Goal: Task Accomplishment & Management: Complete application form

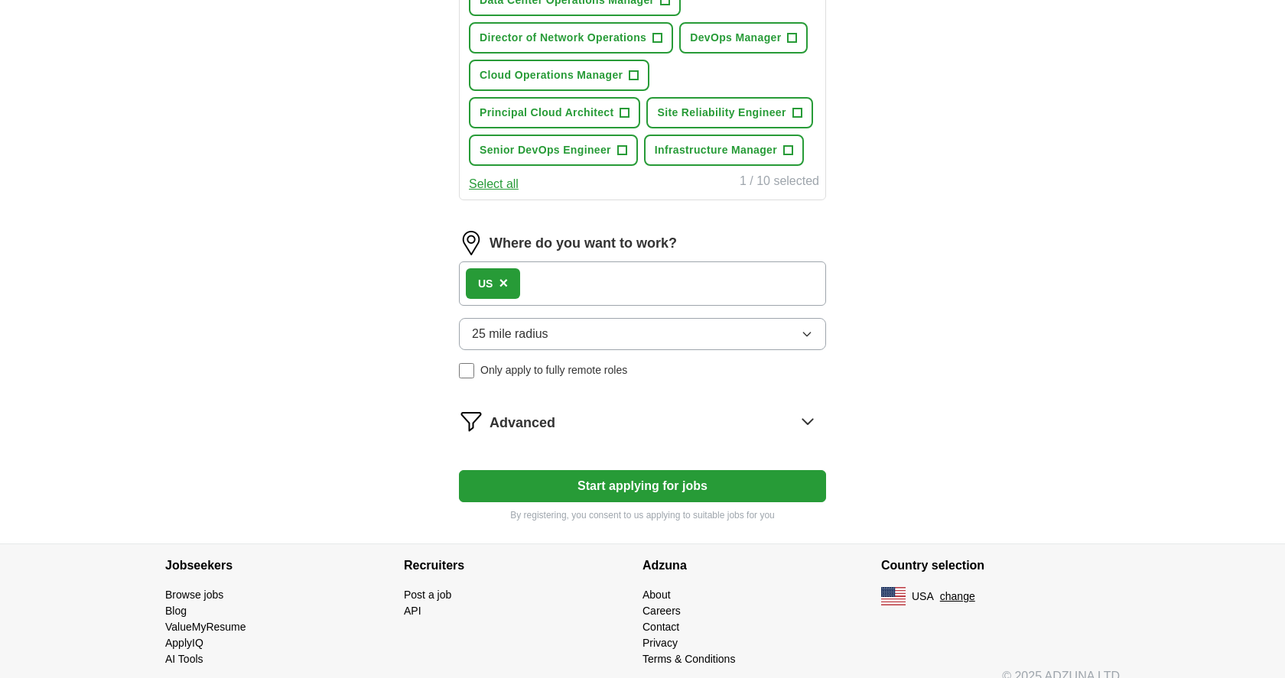
scroll to position [668, 0]
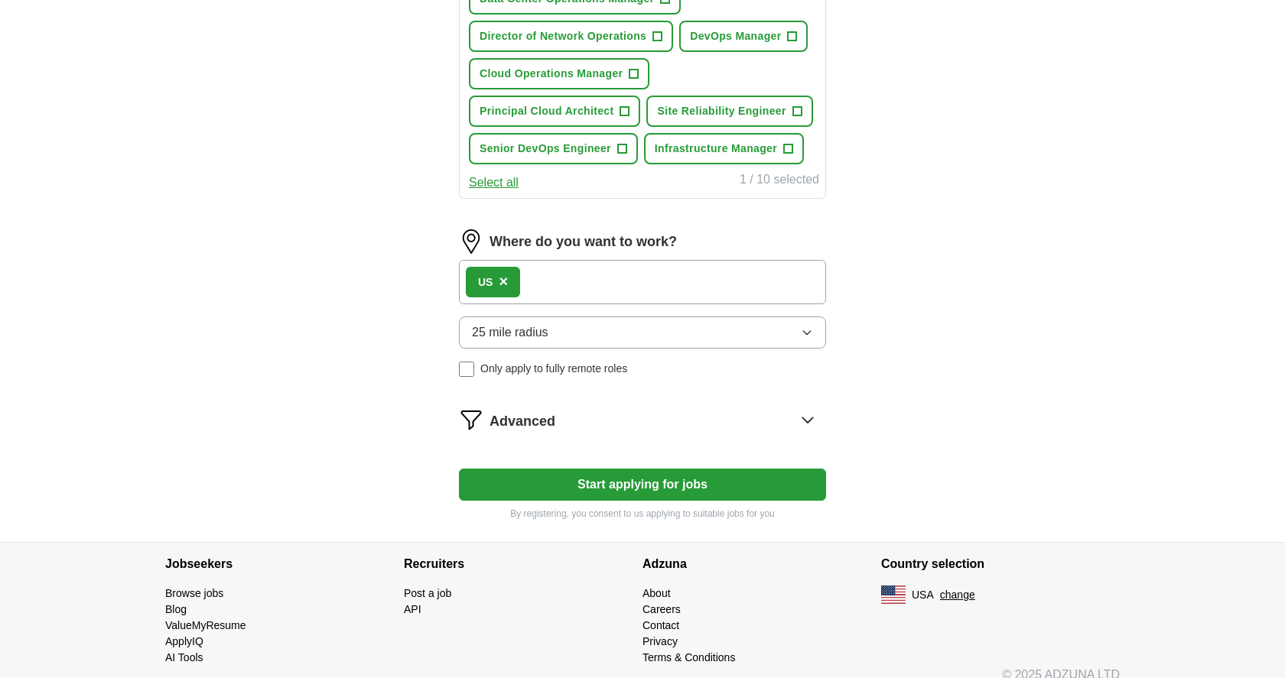
click at [813, 337] on button "25 mile radius" at bounding box center [642, 333] width 367 height 32
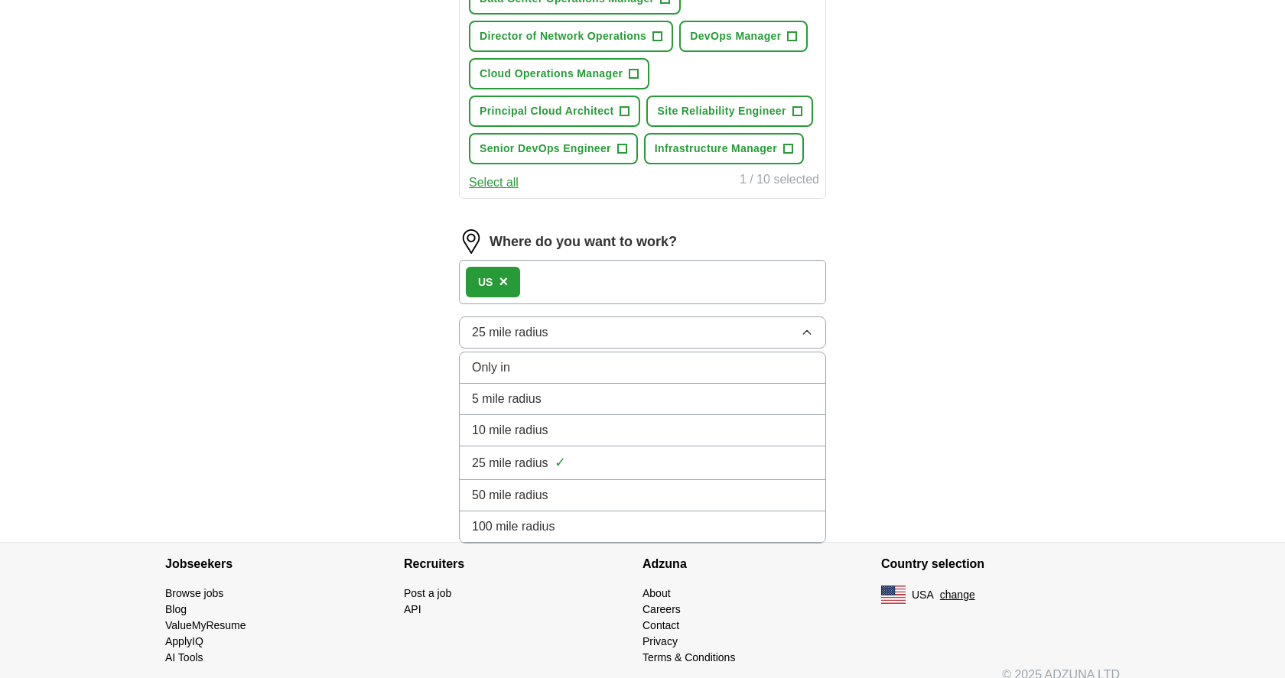
click at [754, 517] on li "100 mile radius" at bounding box center [642, 527] width 365 height 31
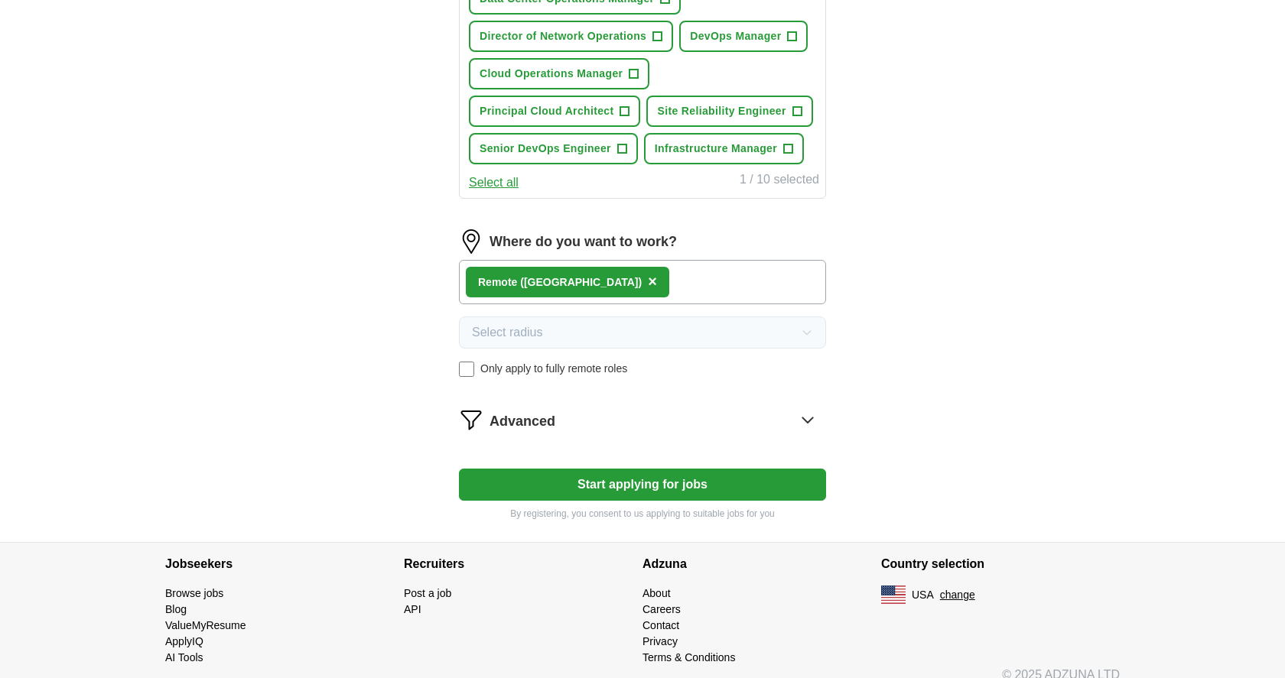
click at [602, 486] on button "Start applying for jobs" at bounding box center [642, 485] width 367 height 32
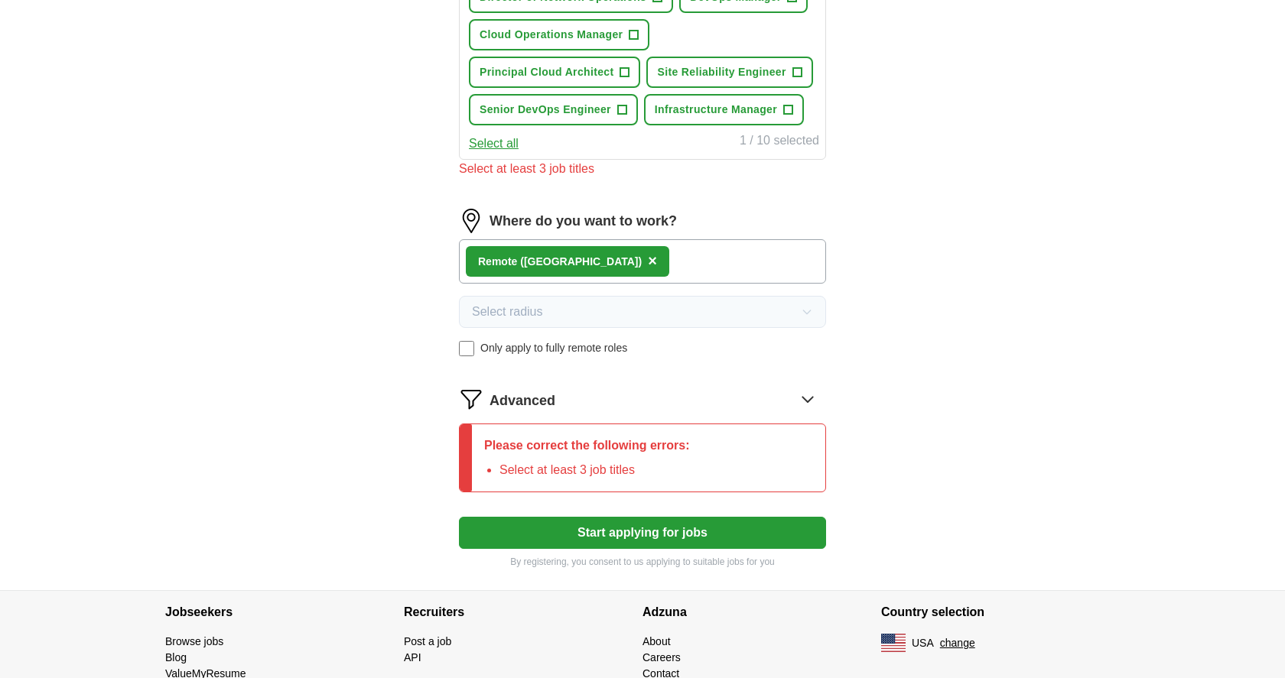
scroll to position [720, 0]
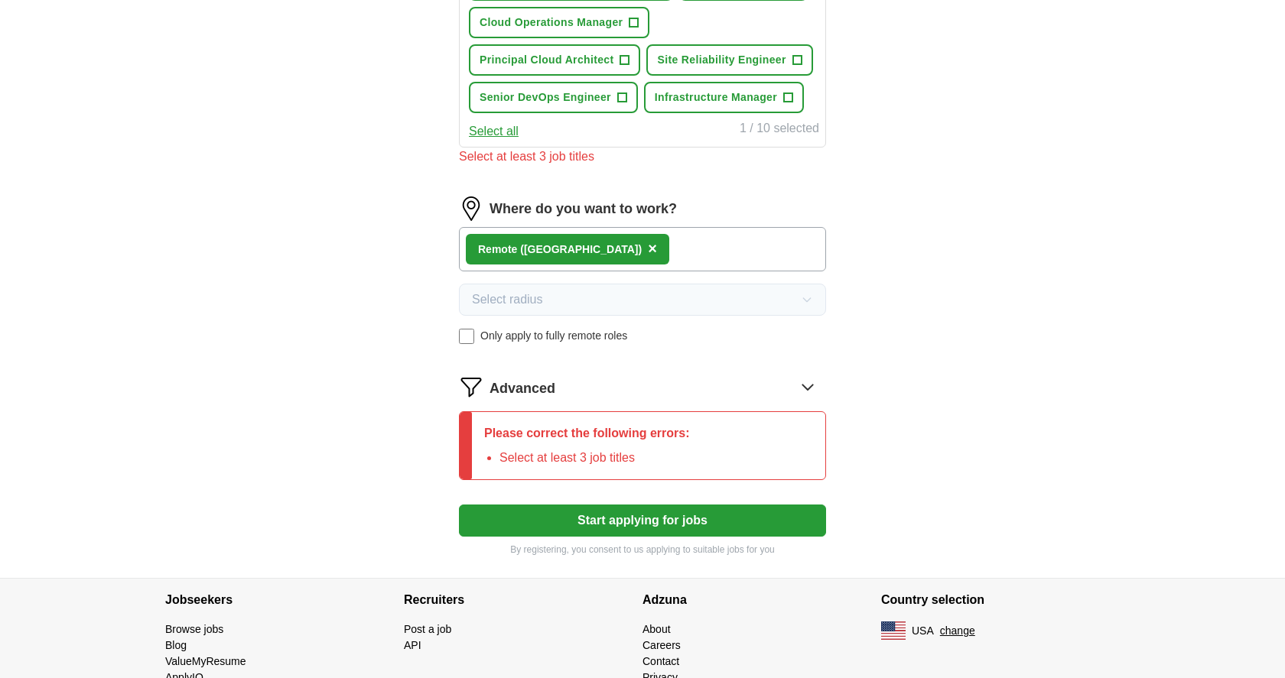
click at [622, 406] on form "Select a resume res_mabuaita.pdf [DATE] 20:04 Upload a different resume By uplo…" at bounding box center [642, 22] width 367 height 1067
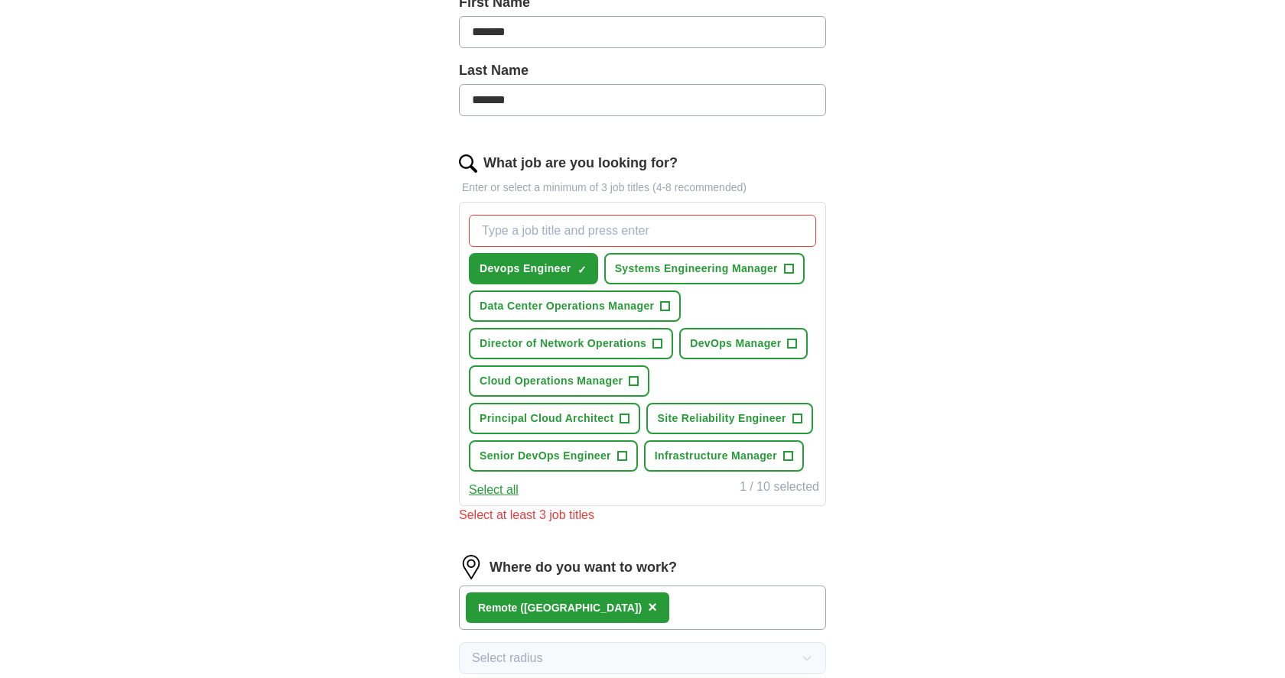
scroll to position [364, 0]
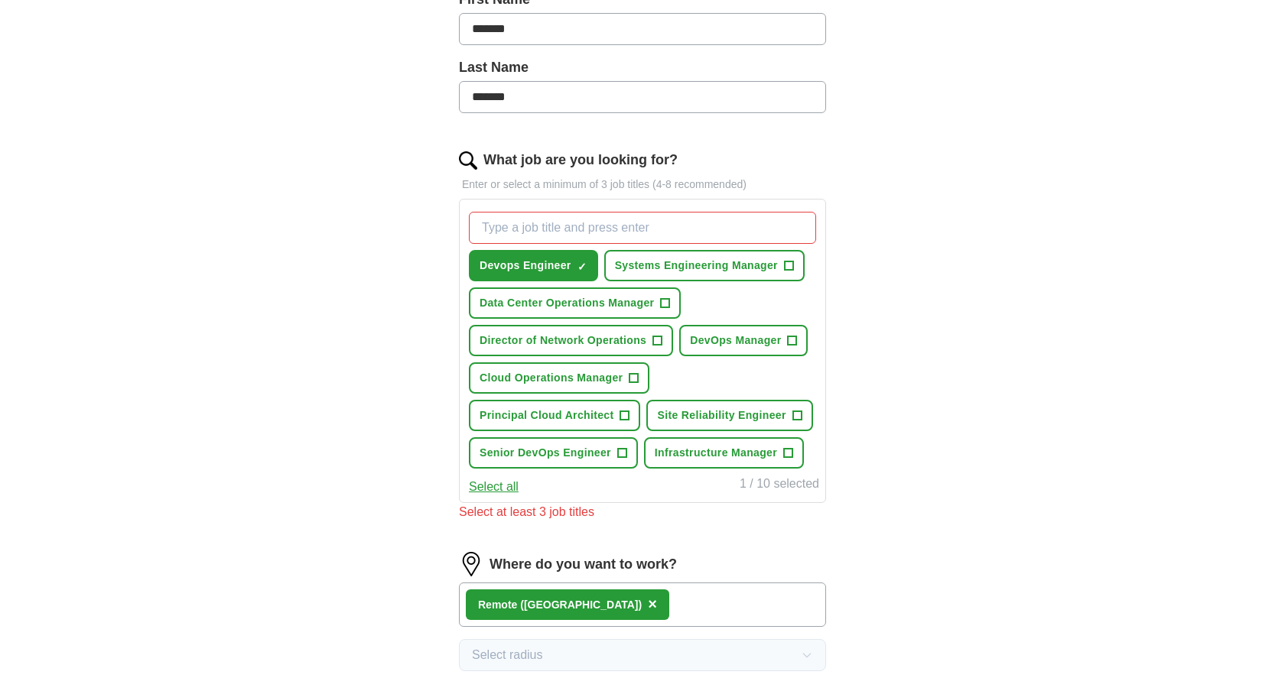
click at [839, 330] on div "Let ApplyIQ do the hard work of searching and applying for jobs. Just tell us w…" at bounding box center [642, 350] width 489 height 1165
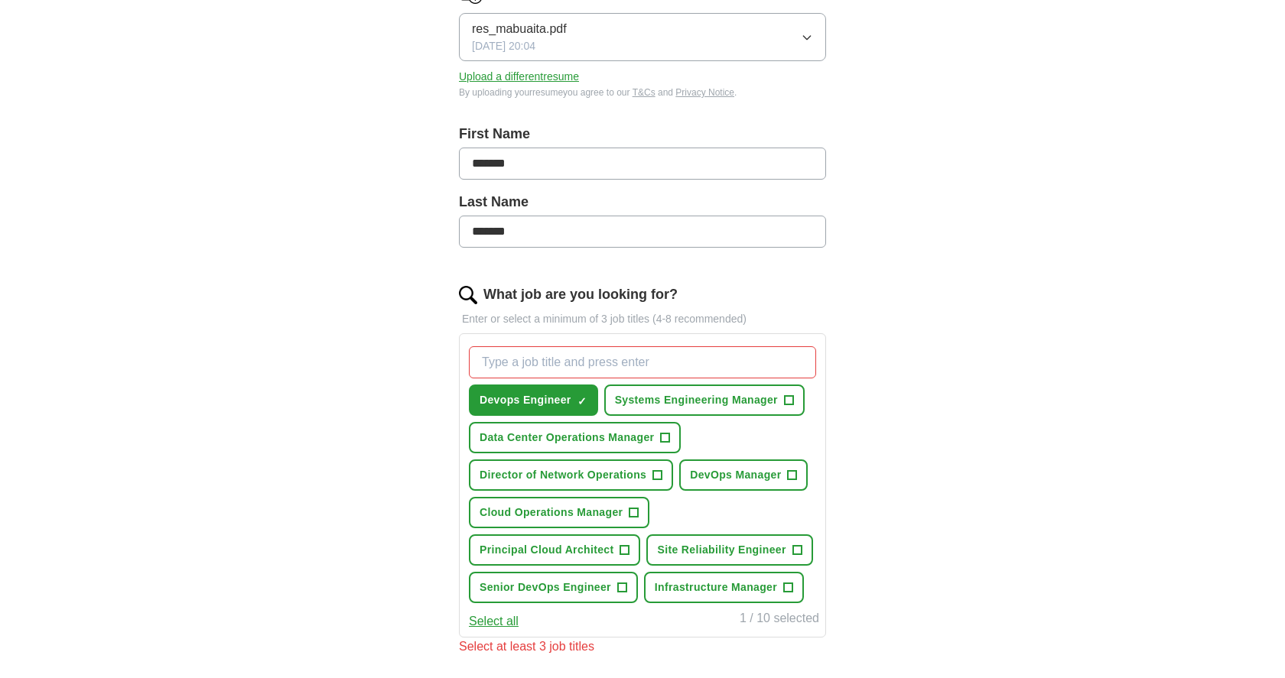
scroll to position [230, 0]
click at [600, 479] on span "Director of Network Operations" at bounding box center [562, 474] width 167 height 16
click at [715, 469] on span "DevOps Manager" at bounding box center [735, 474] width 91 height 16
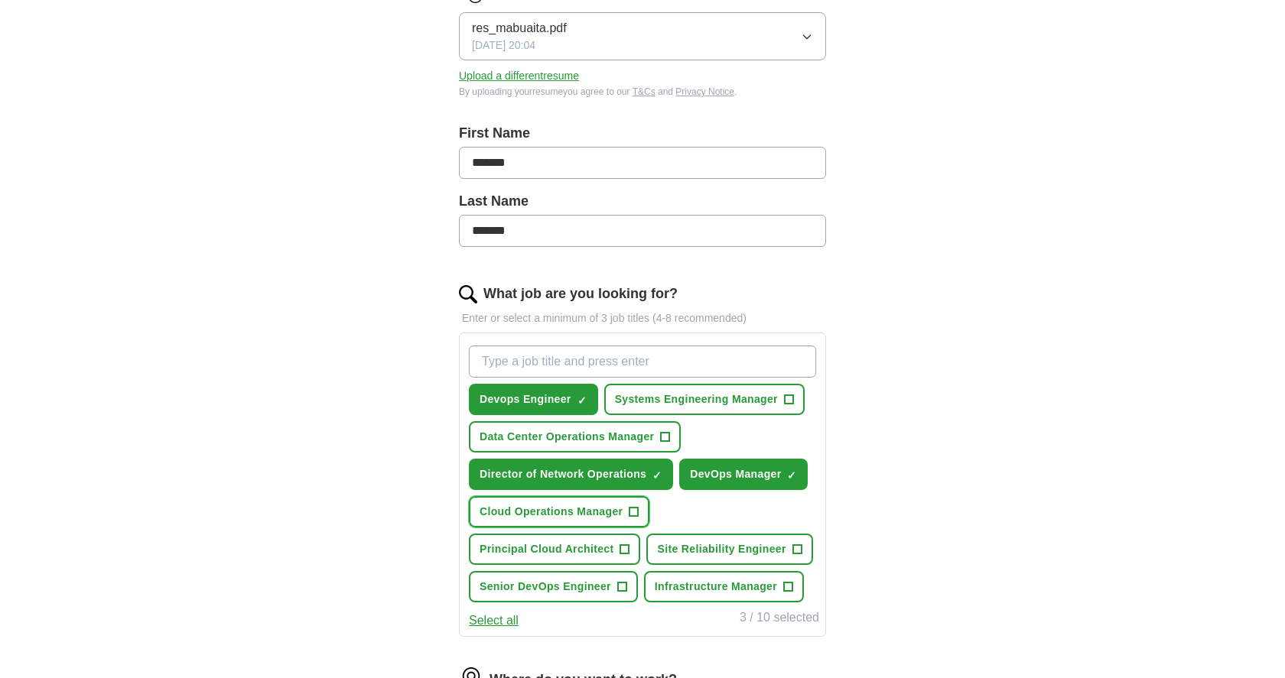
click at [538, 515] on span "Cloud Operations Manager" at bounding box center [550, 512] width 143 height 16
click at [550, 556] on span "Principal Cloud Architect" at bounding box center [546, 549] width 134 height 16
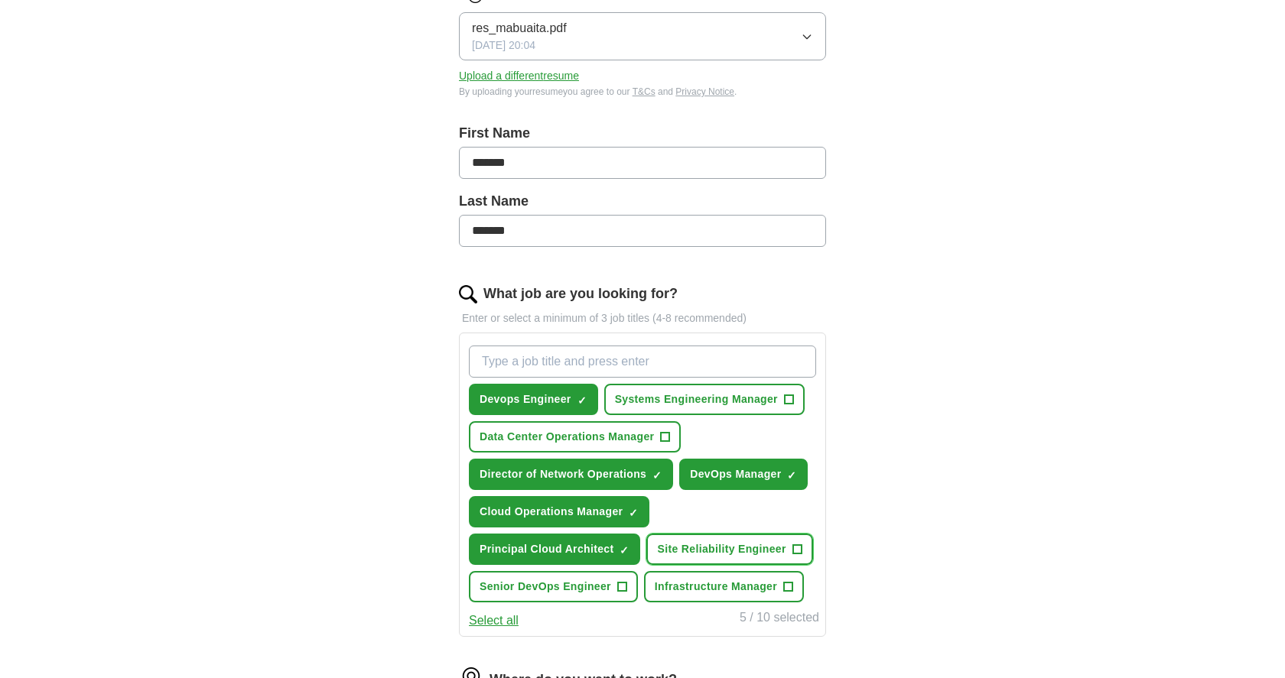
click at [681, 546] on span "Site Reliability Engineer" at bounding box center [721, 549] width 128 height 16
click at [684, 589] on span "Infrastructure Manager" at bounding box center [716, 587] width 122 height 16
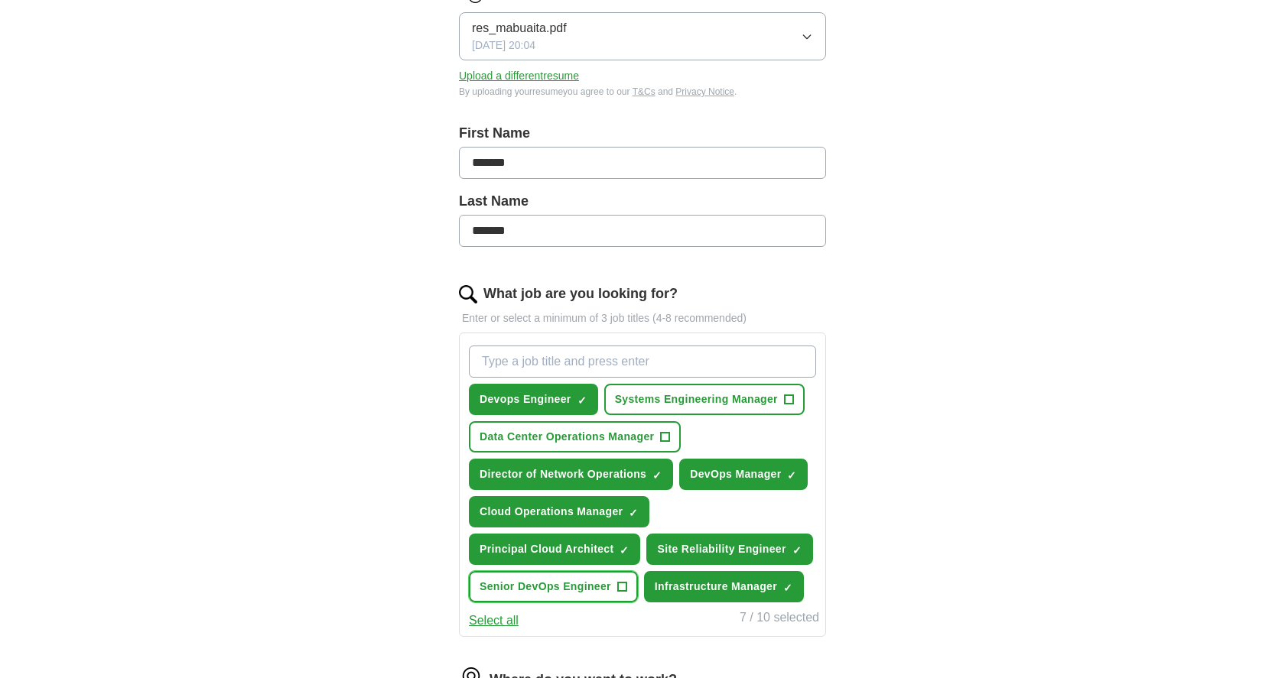
click at [553, 590] on span "Senior DevOps Engineer" at bounding box center [545, 587] width 132 height 16
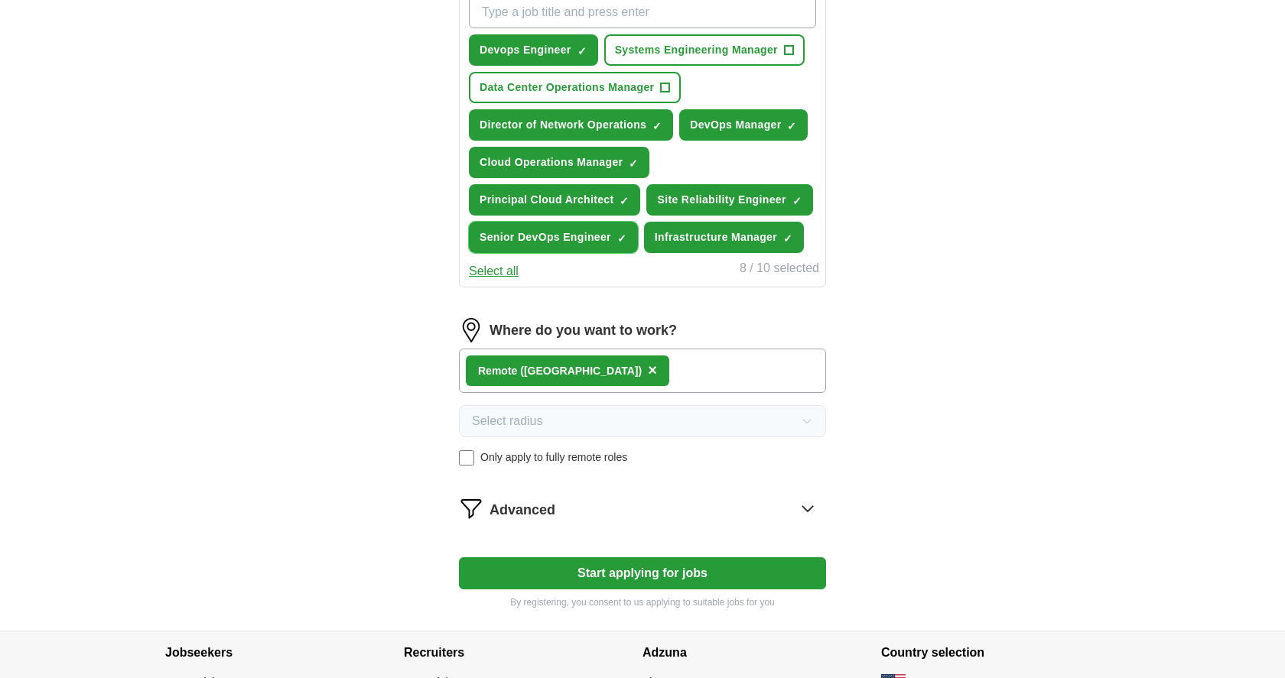
scroll to position [687, 0]
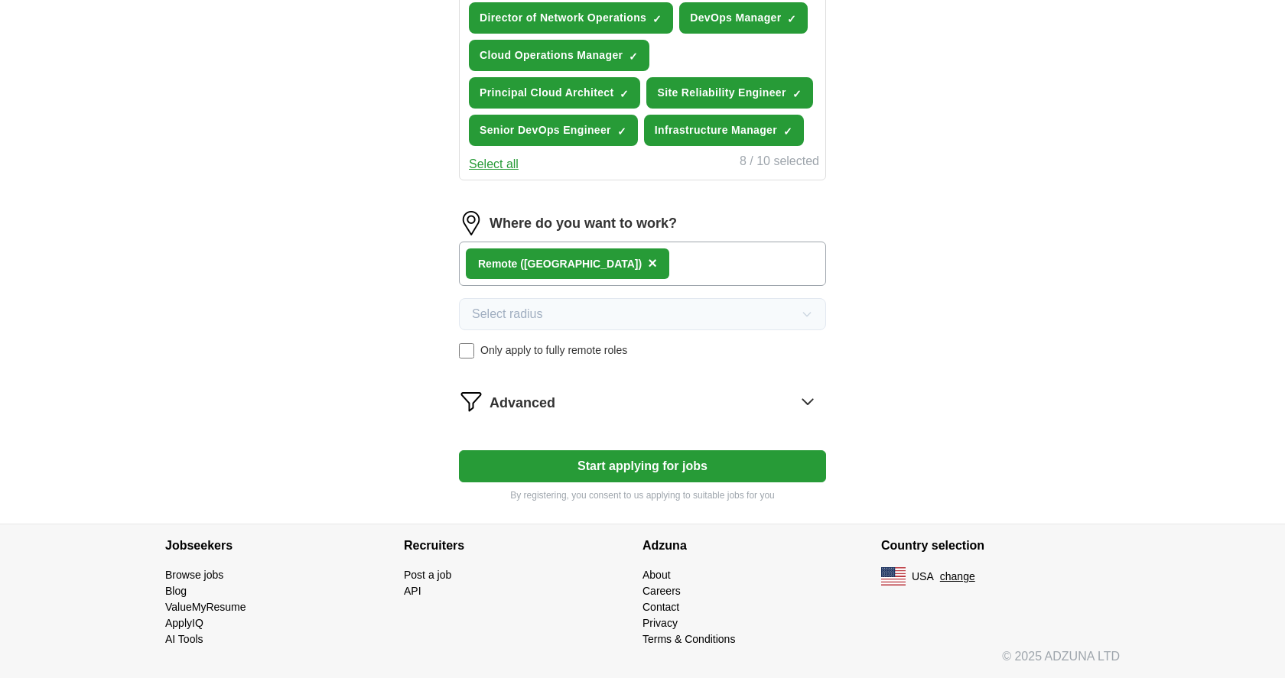
click at [564, 476] on button "Start applying for jobs" at bounding box center [642, 466] width 367 height 32
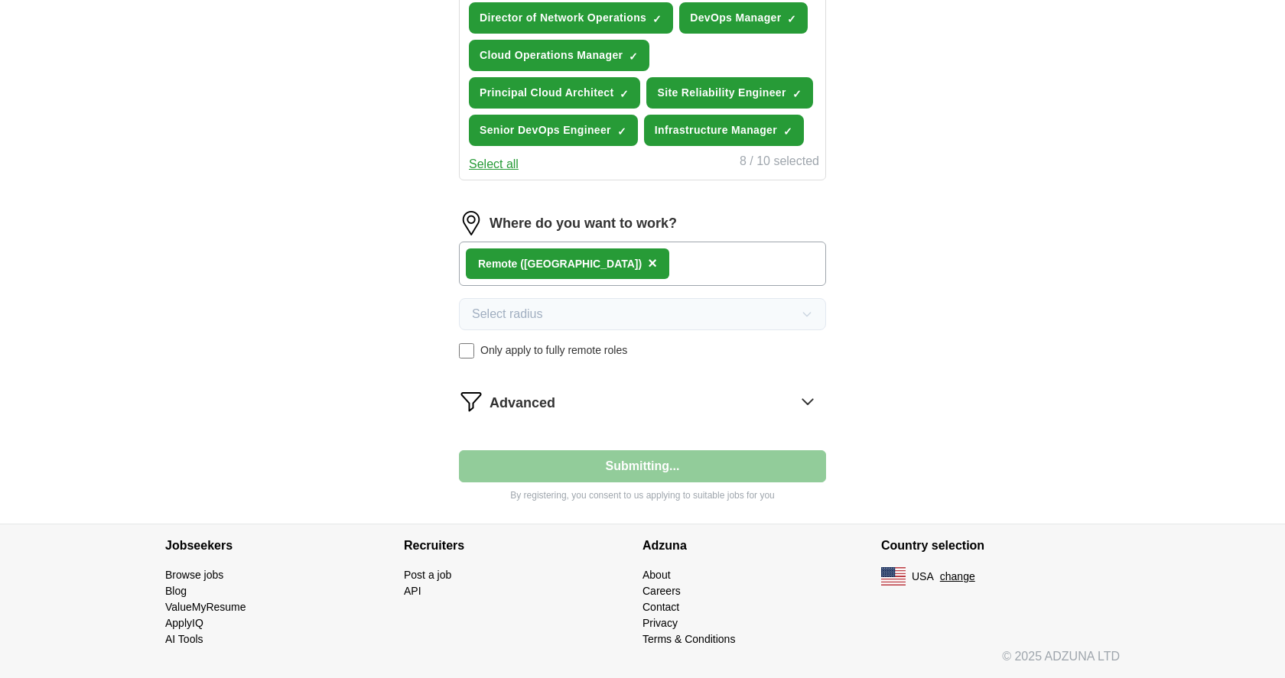
select select "**"
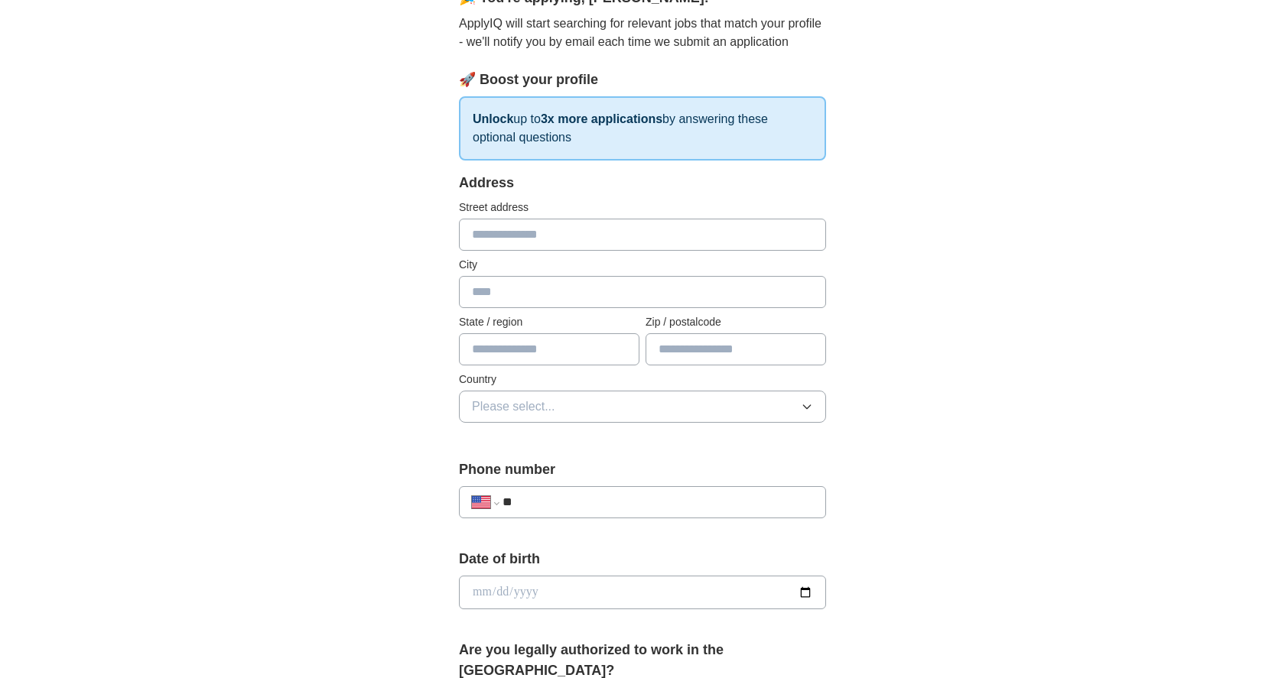
scroll to position [0, 0]
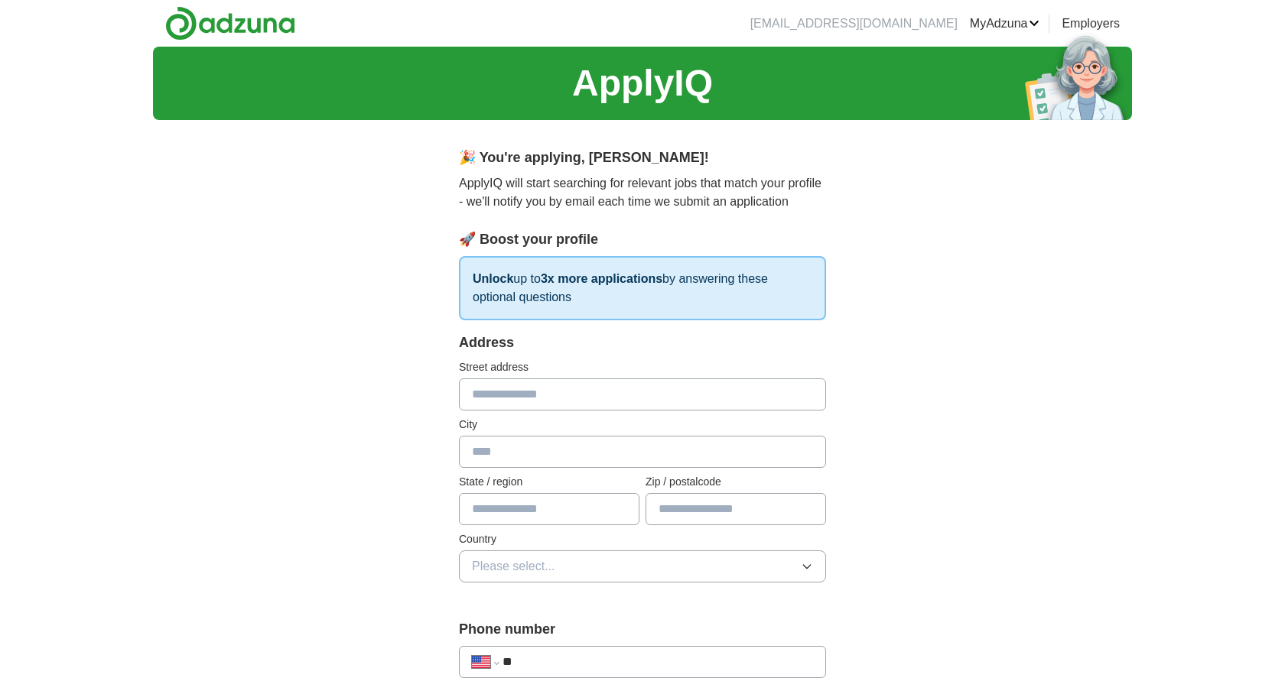
click at [562, 402] on input "text" at bounding box center [642, 394] width 367 height 32
type input "**********"
type input "*********"
type input "**"
type input "*****"
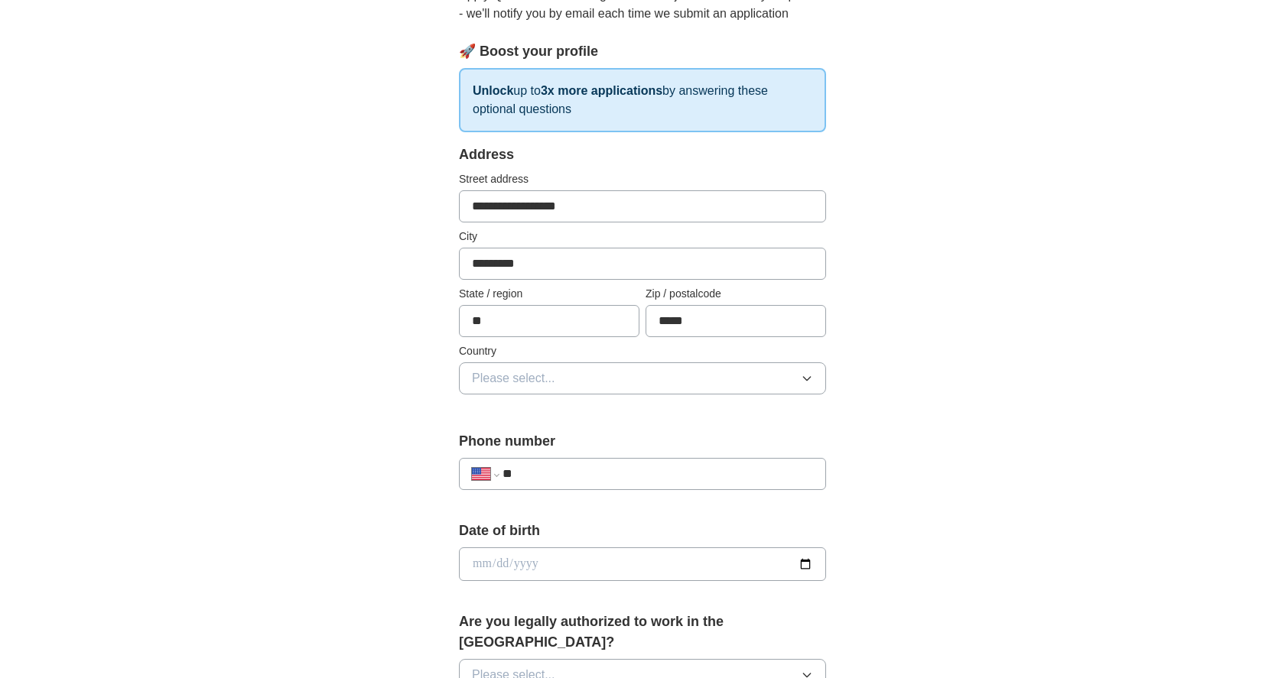
scroll to position [193, 0]
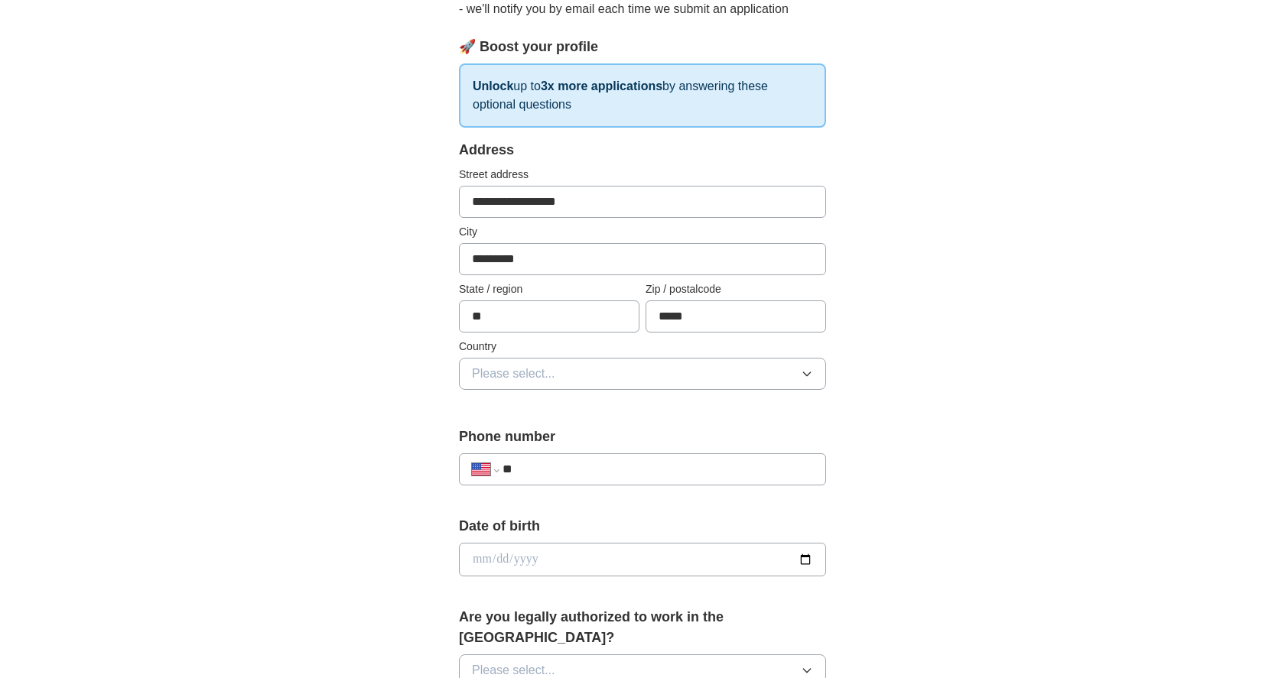
click at [808, 382] on button "Please select..." at bounding box center [642, 374] width 367 height 32
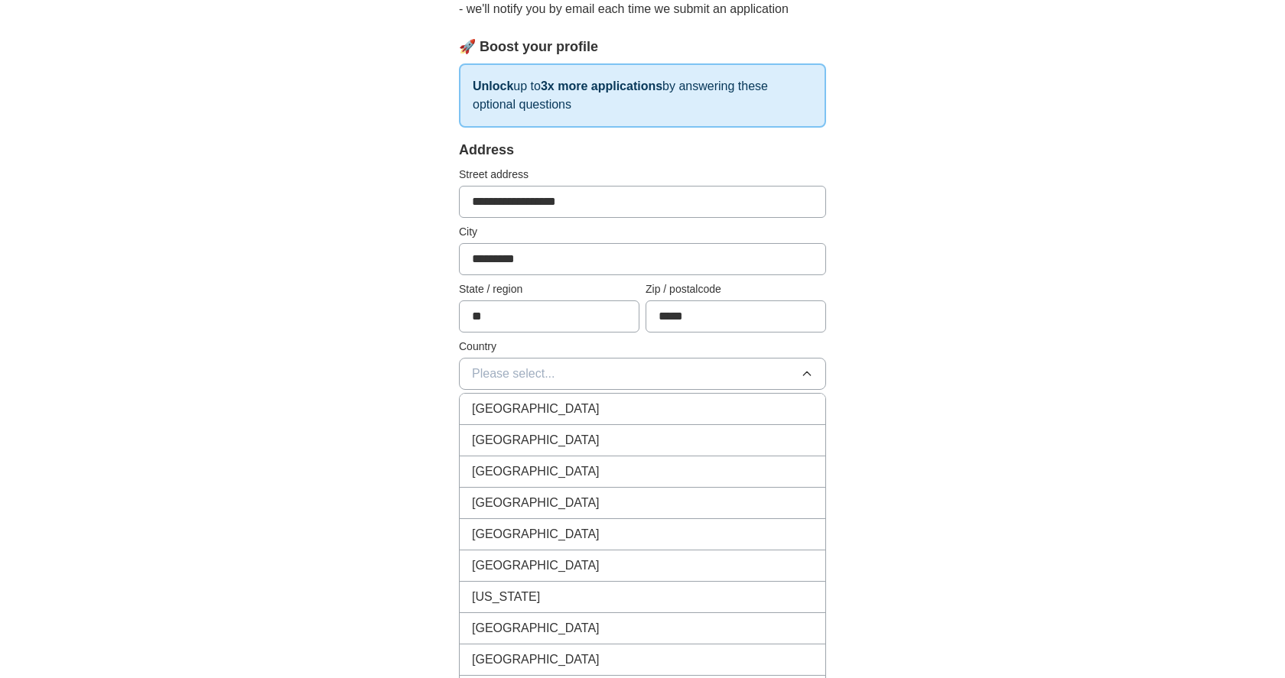
click at [781, 436] on div "[GEOGRAPHIC_DATA]" at bounding box center [642, 440] width 341 height 18
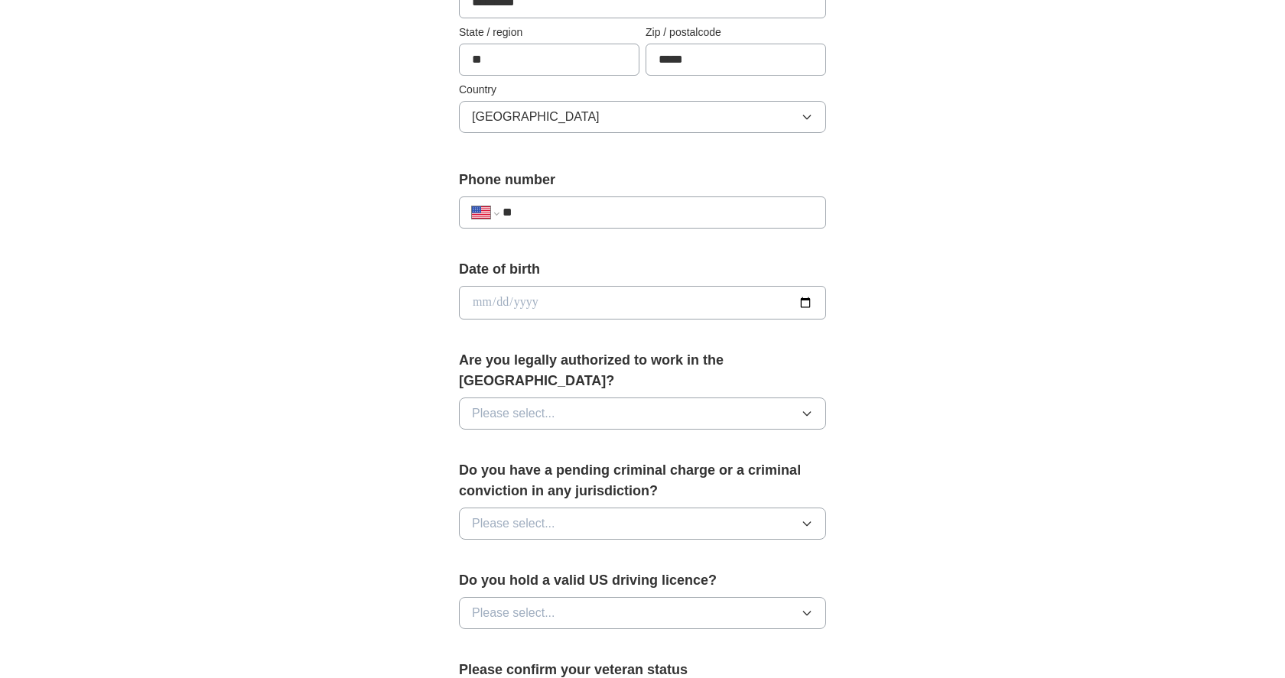
scroll to position [453, 0]
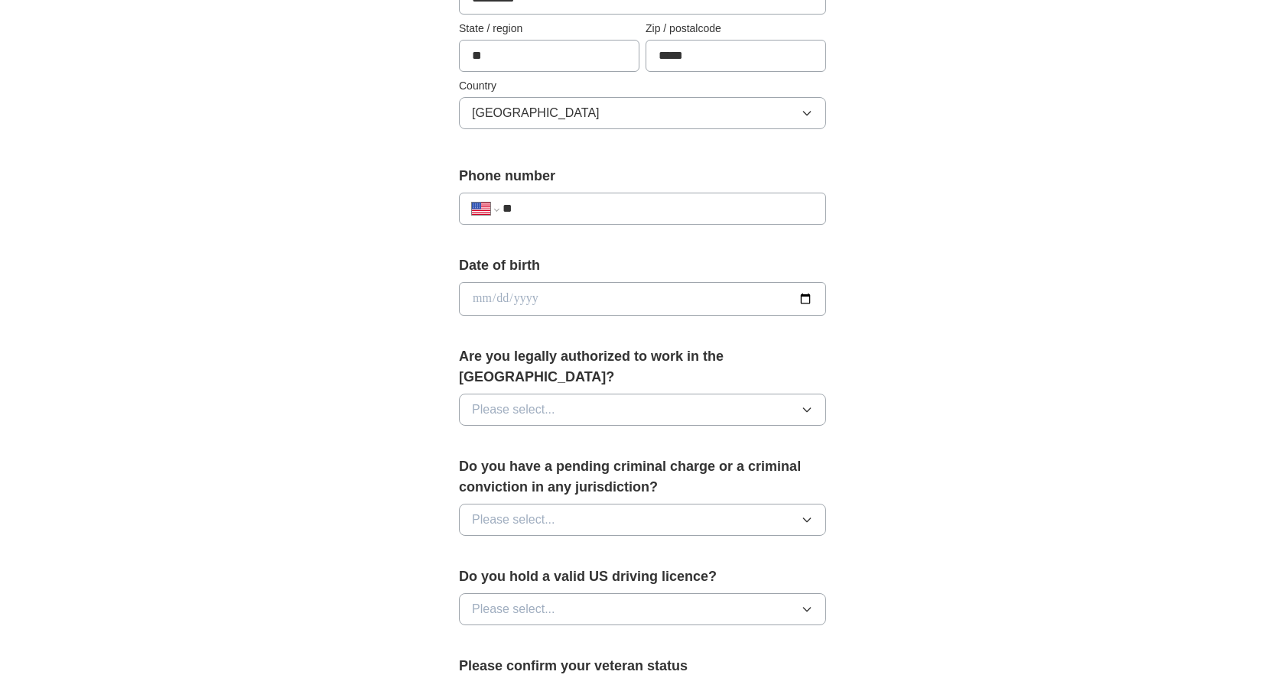
click at [810, 404] on icon "button" at bounding box center [807, 410] width 12 height 12
click at [794, 436] on div "Yes" at bounding box center [642, 445] width 341 height 18
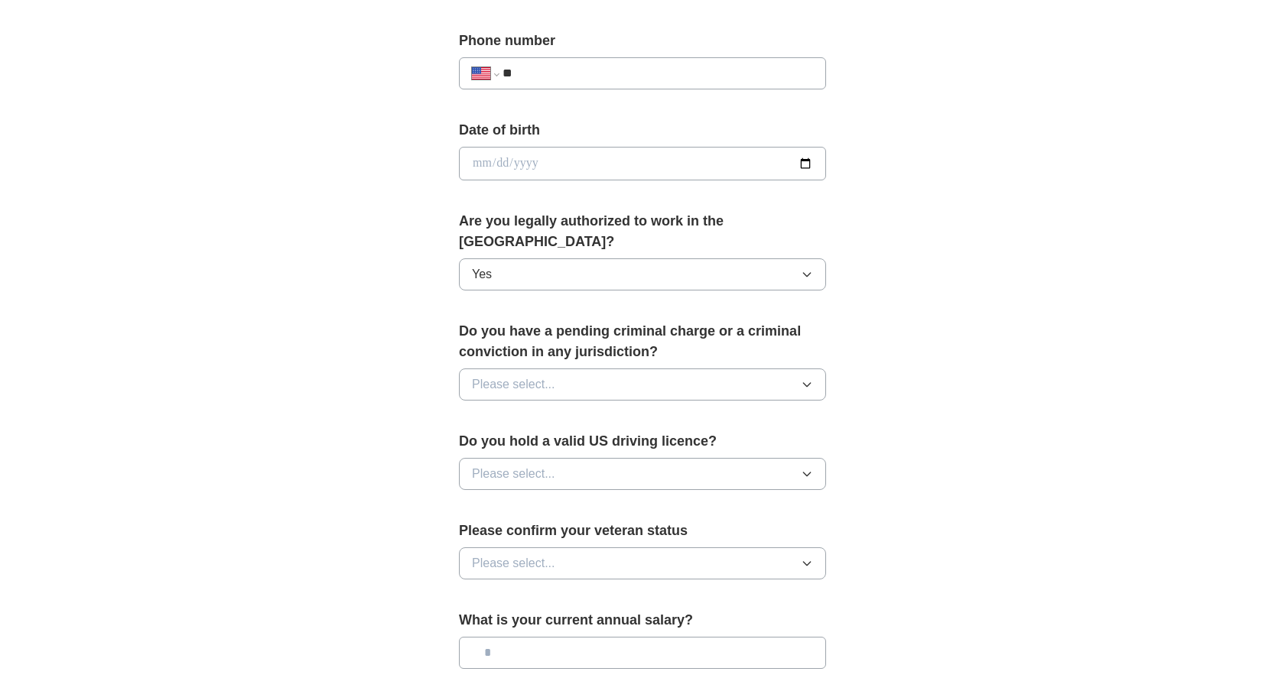
scroll to position [593, 0]
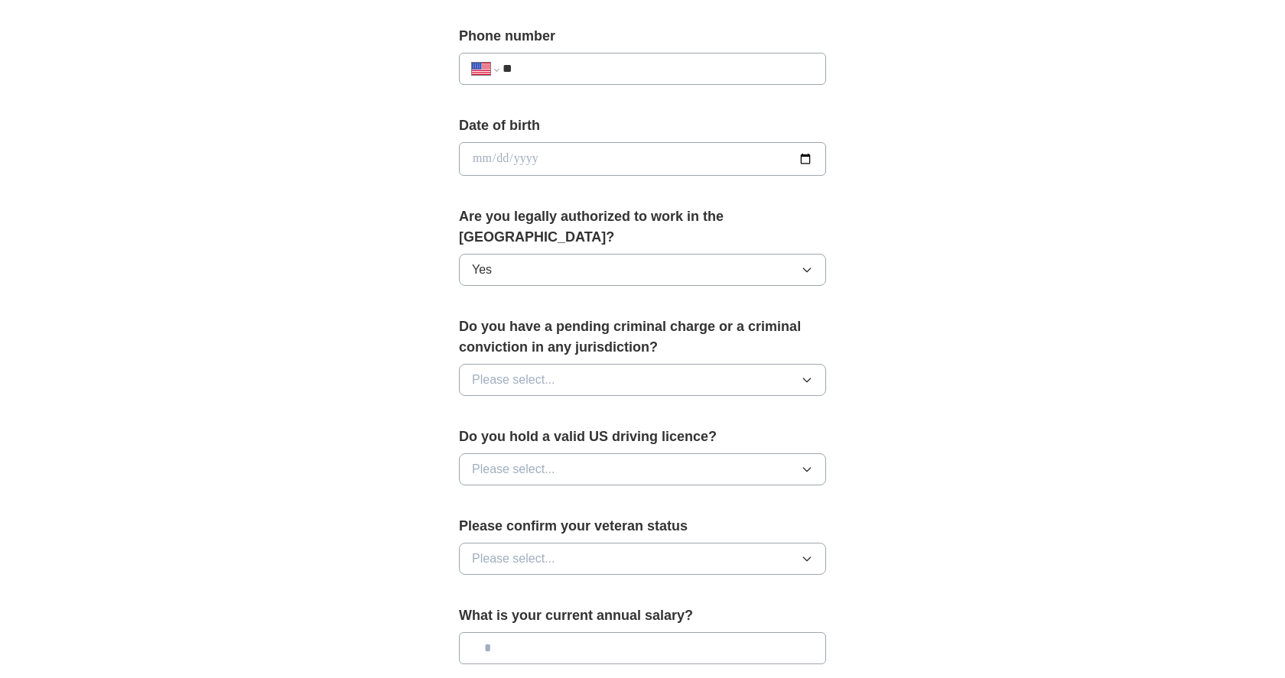
click at [797, 364] on button "Please select..." at bounding box center [642, 380] width 367 height 32
click at [775, 437] on div "No" at bounding box center [642, 446] width 341 height 18
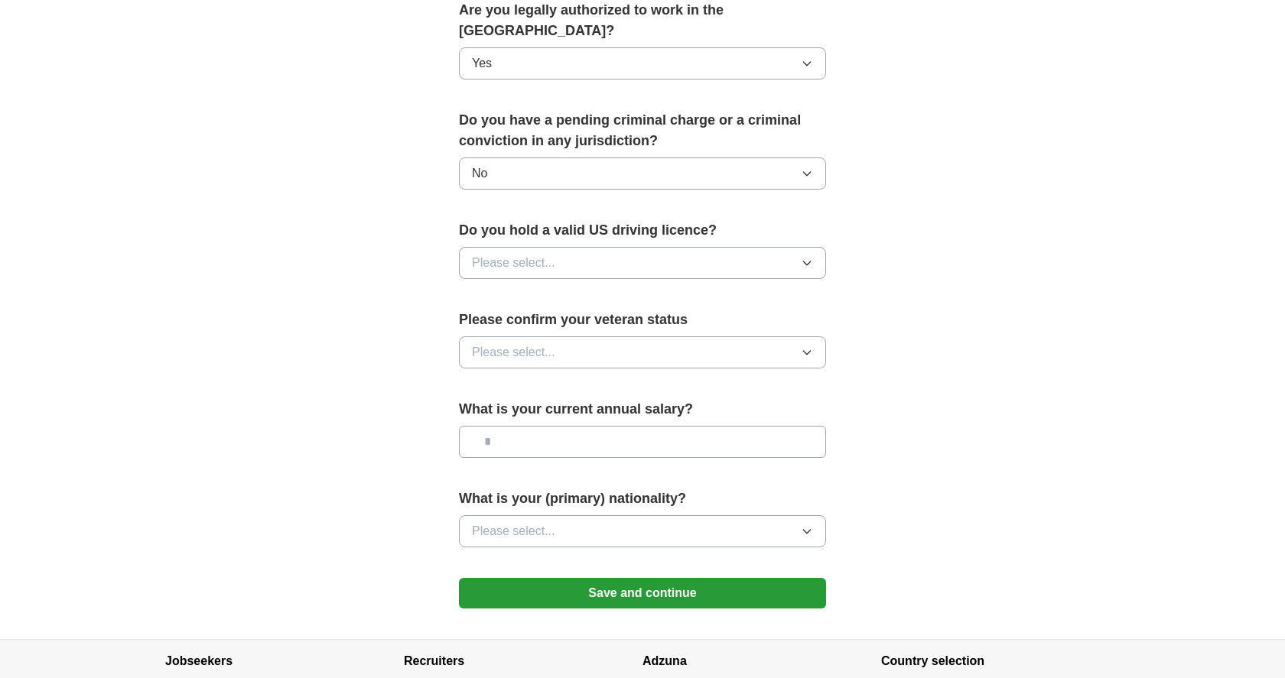
scroll to position [801, 0]
click at [786, 245] on button "Please select..." at bounding box center [642, 261] width 367 height 32
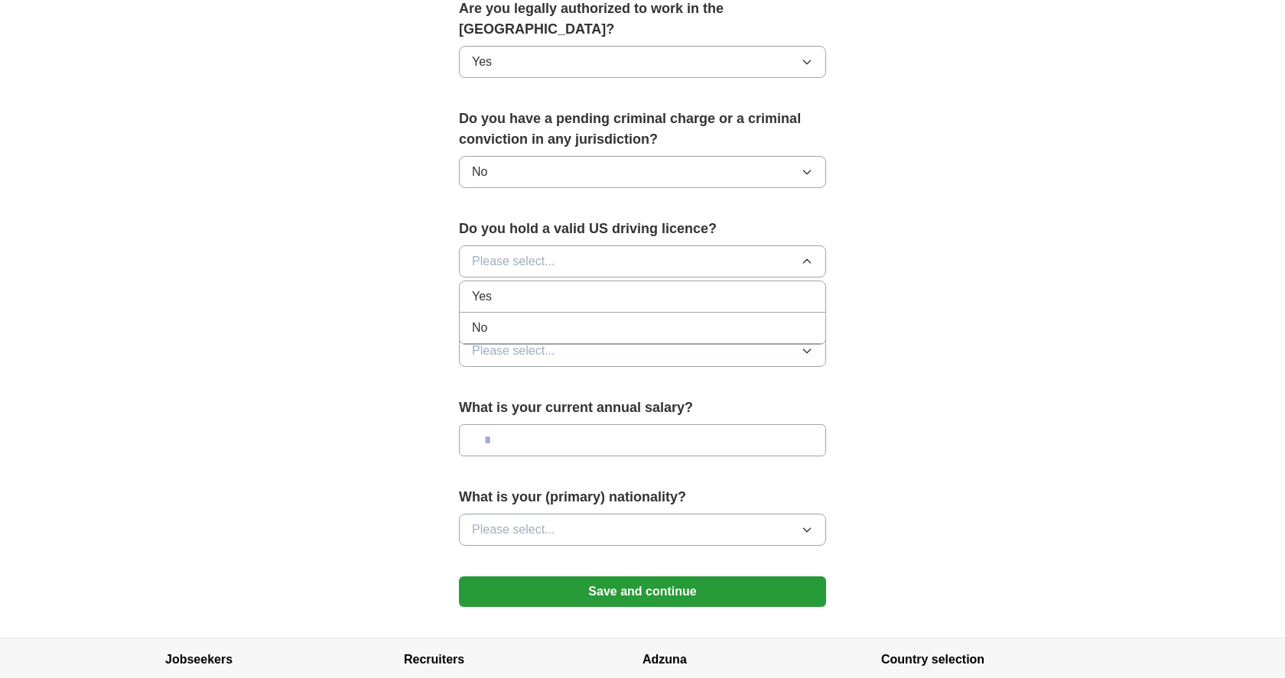
click at [783, 281] on li "Yes" at bounding box center [642, 296] width 365 height 31
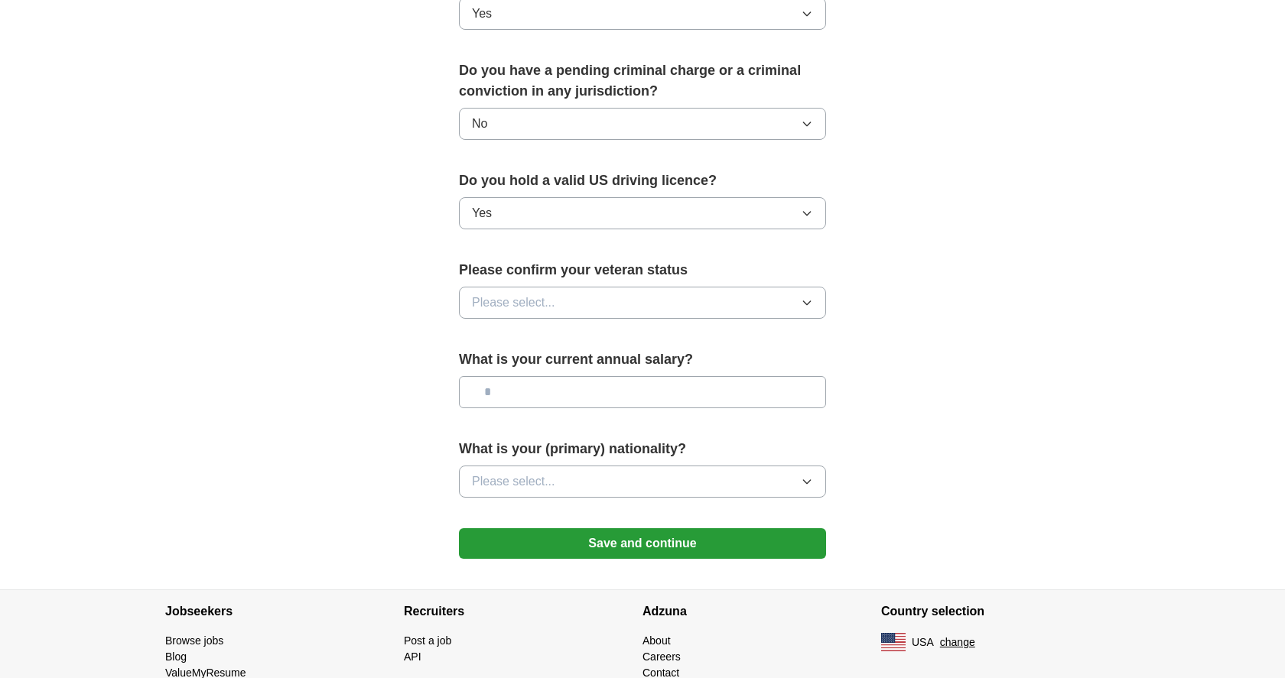
scroll to position [895, 0]
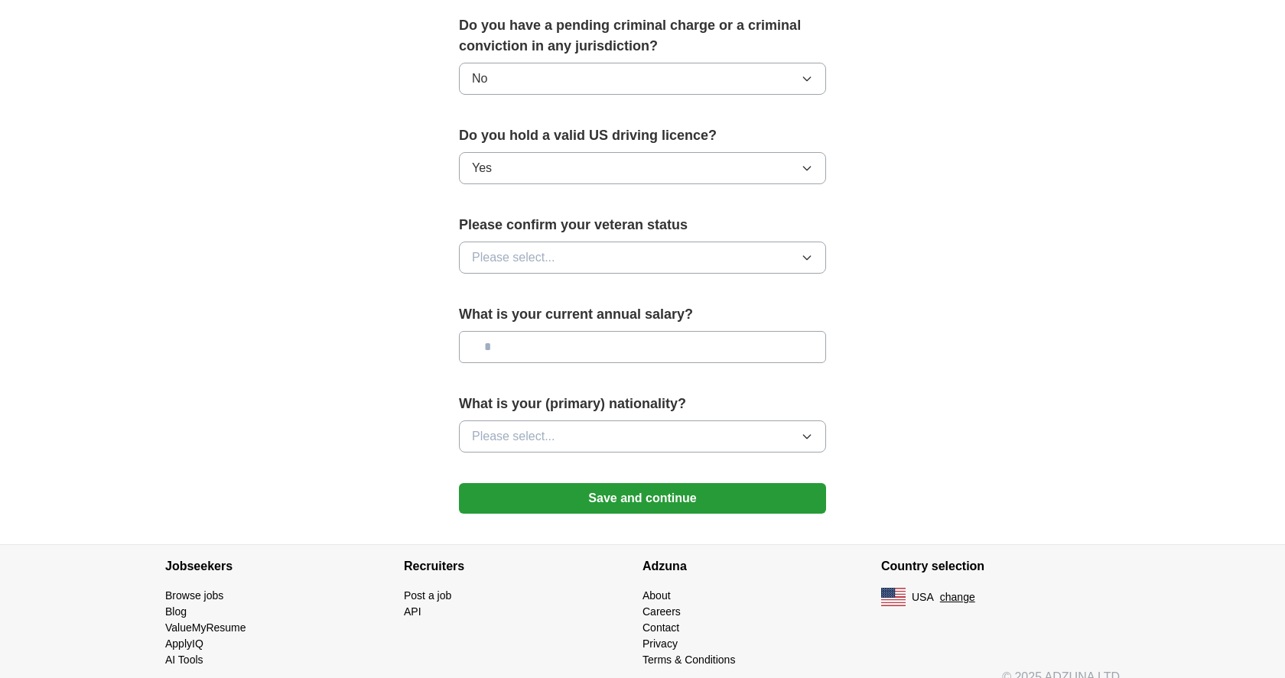
click at [797, 242] on button "Please select..." at bounding box center [642, 258] width 367 height 32
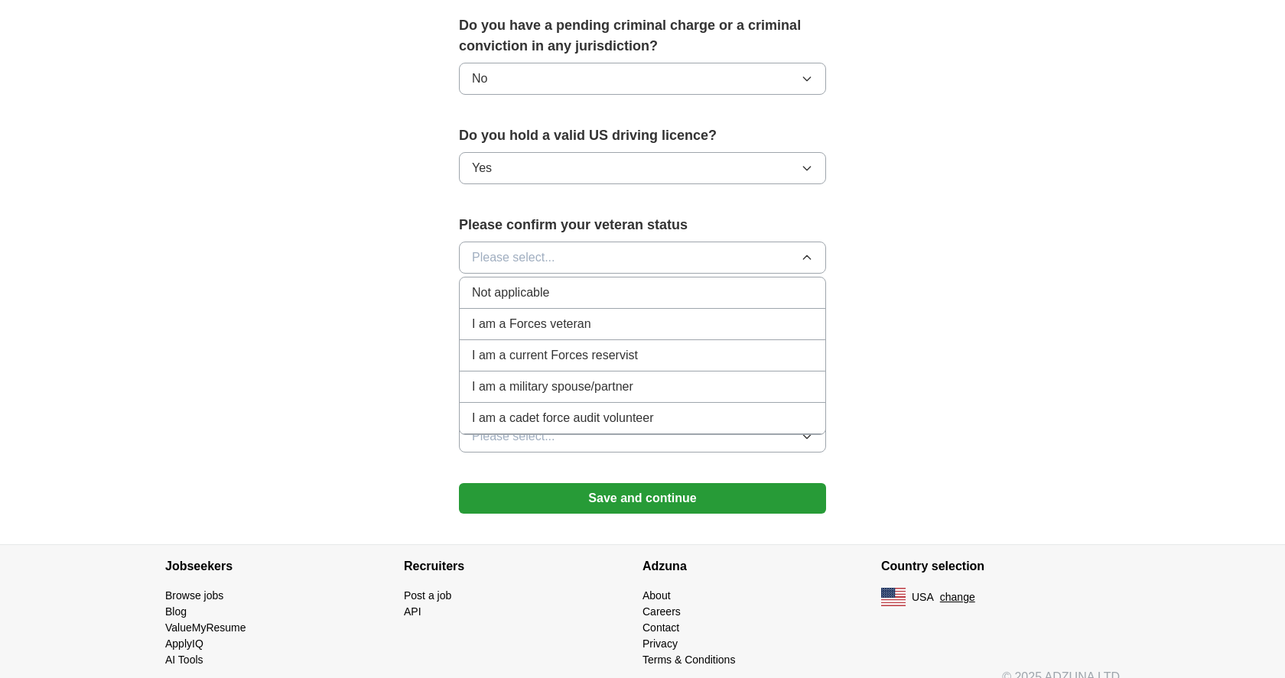
click at [791, 287] on li "Not applicable" at bounding box center [642, 293] width 365 height 31
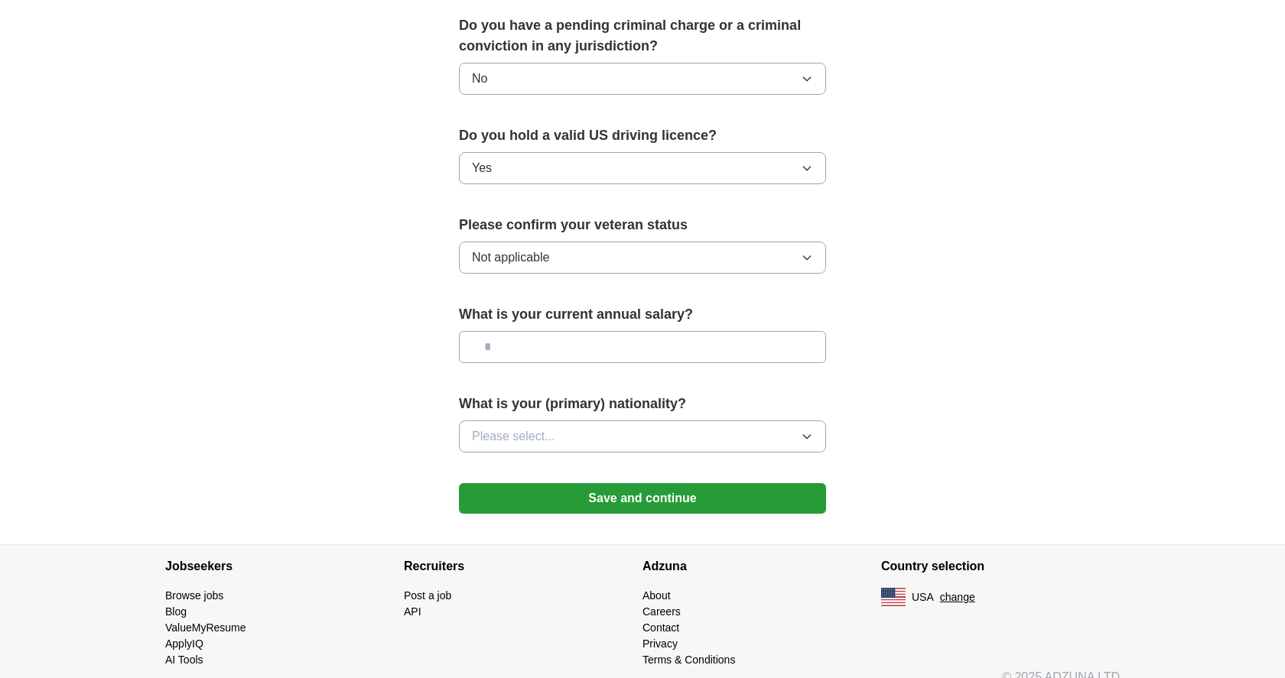
click at [756, 483] on button "Save and continue" at bounding box center [642, 498] width 367 height 31
